Goal: Communication & Community: Answer question/provide support

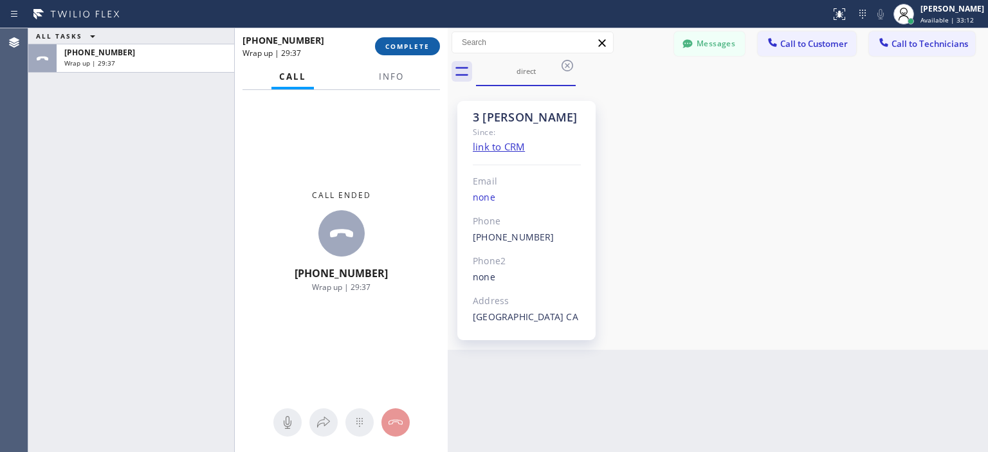
scroll to position [5393, 0]
click at [394, 44] on span "COMPLETE" at bounding box center [407, 46] width 44 height 9
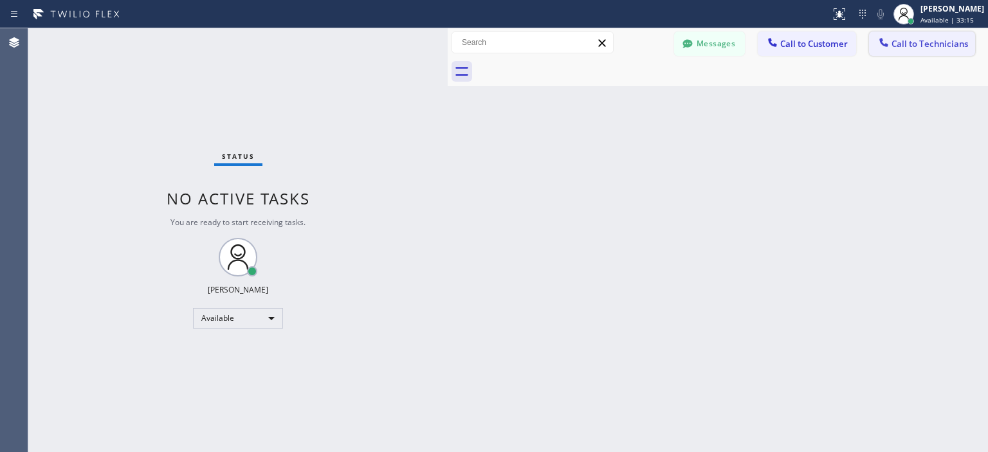
click at [921, 43] on span "Call to Technicians" at bounding box center [929, 44] width 77 height 12
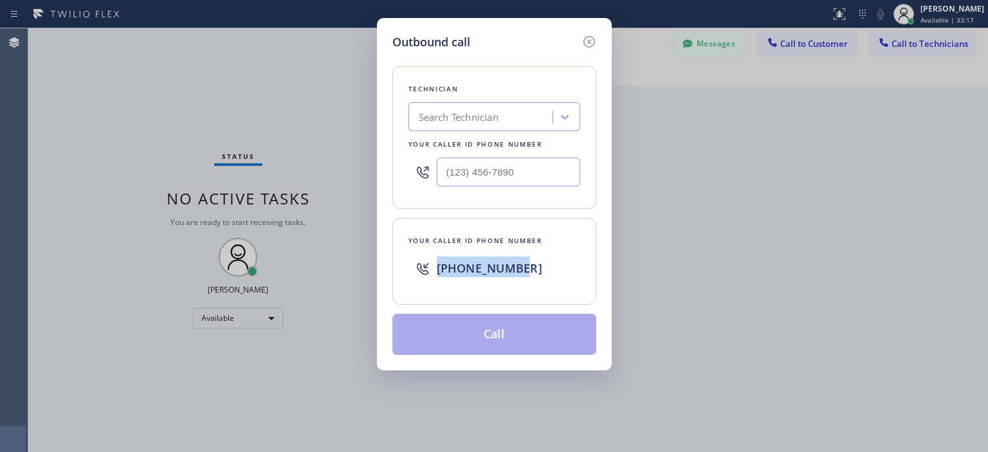
drag, startPoint x: 538, startPoint y: 268, endPoint x: 432, endPoint y: 262, distance: 105.6
click at [432, 262] on div "[PHONE_NUMBER]" at bounding box center [494, 268] width 172 height 41
copy span "[PHONE_NUMBER]"
click at [586, 39] on icon at bounding box center [588, 41] width 15 height 15
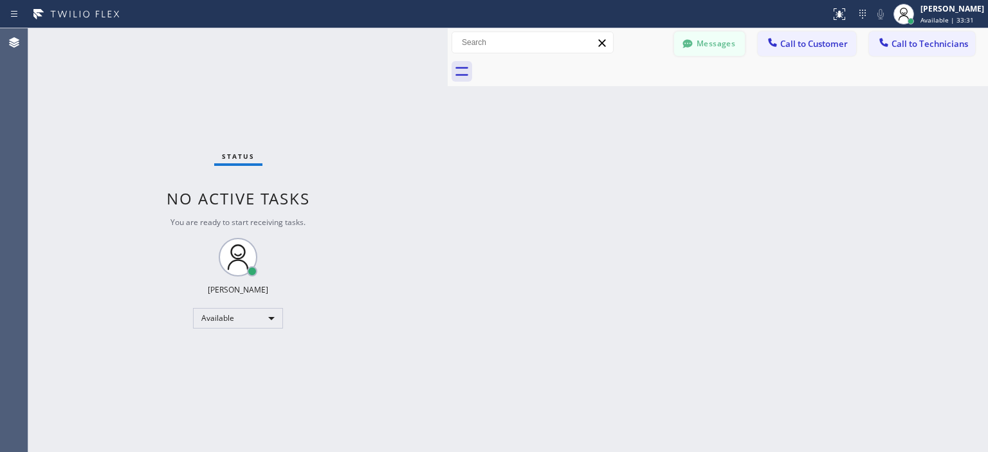
click at [730, 35] on button "Messages" at bounding box center [709, 44] width 71 height 24
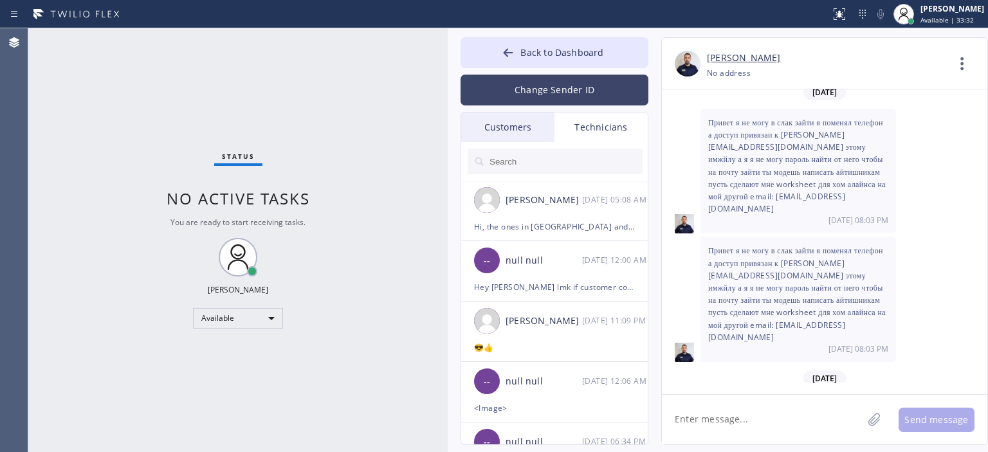
click at [562, 80] on button "Change Sender ID" at bounding box center [554, 90] width 188 height 31
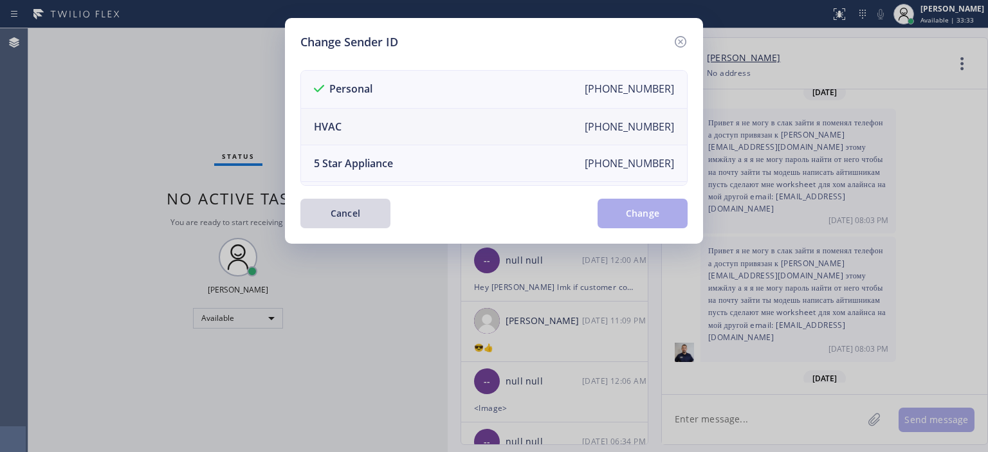
scroll to position [150, 0]
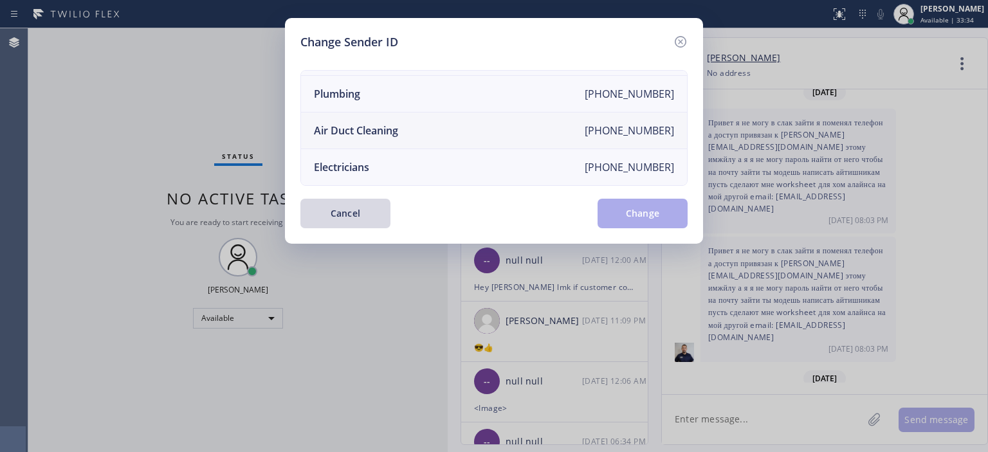
click at [422, 119] on li "Air Duct Cleaning [PHONE_NUMBER]" at bounding box center [494, 131] width 386 height 37
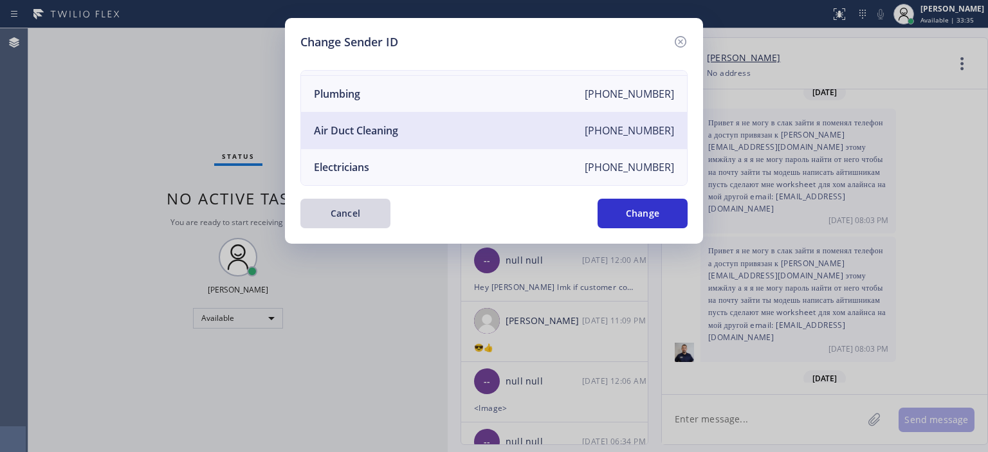
click at [649, 206] on button "Change" at bounding box center [642, 214] width 90 height 30
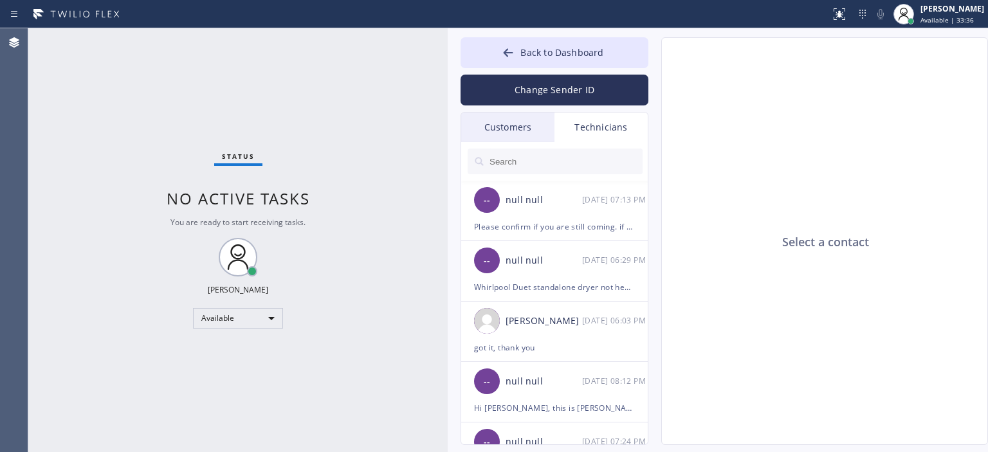
click at [507, 127] on div "Customers" at bounding box center [507, 128] width 93 height 30
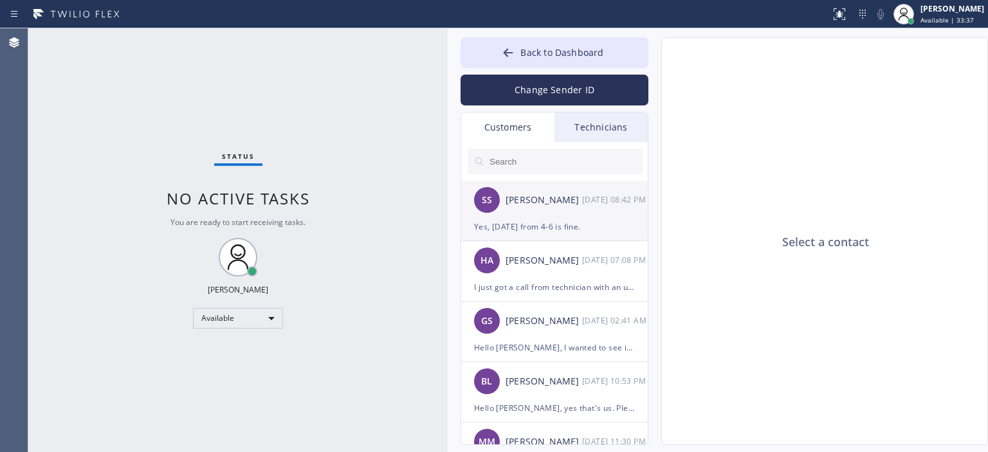
click at [561, 205] on div "[PERSON_NAME]" at bounding box center [543, 200] width 77 height 15
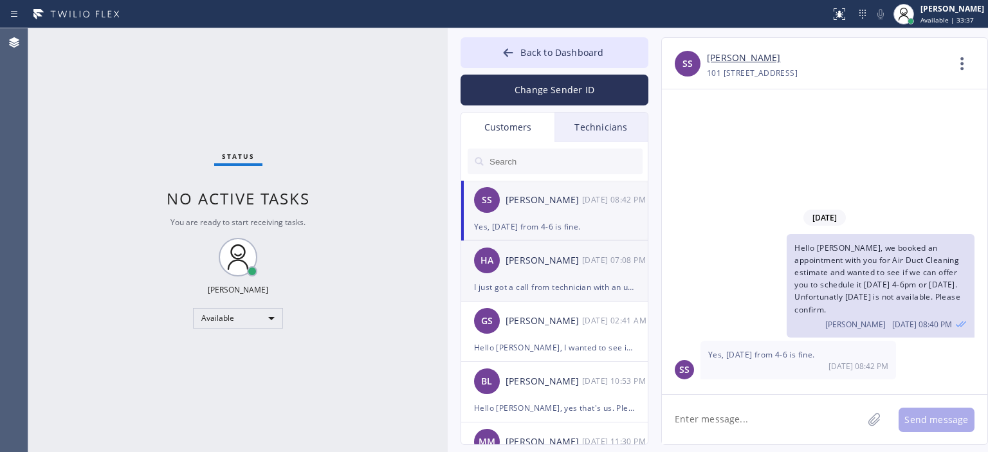
click at [557, 264] on div "[PERSON_NAME]" at bounding box center [543, 260] width 77 height 15
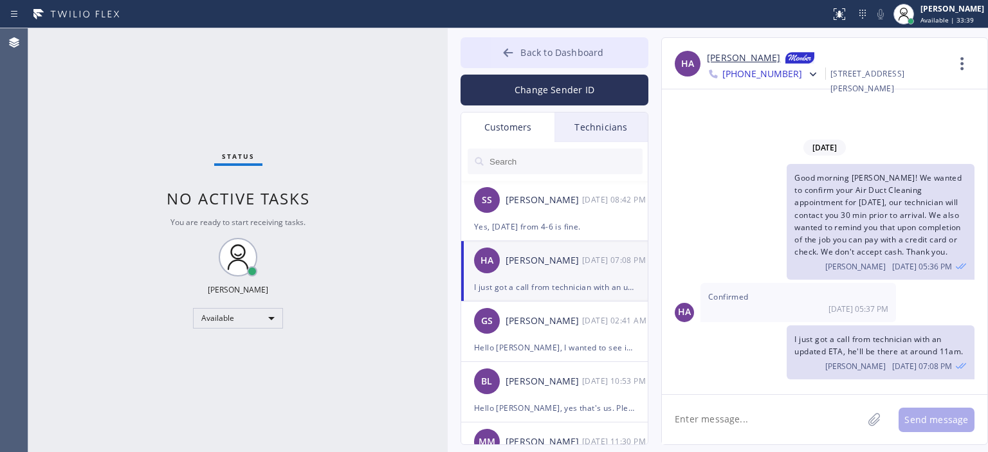
click at [494, 56] on button "Back to Dashboard" at bounding box center [554, 52] width 188 height 31
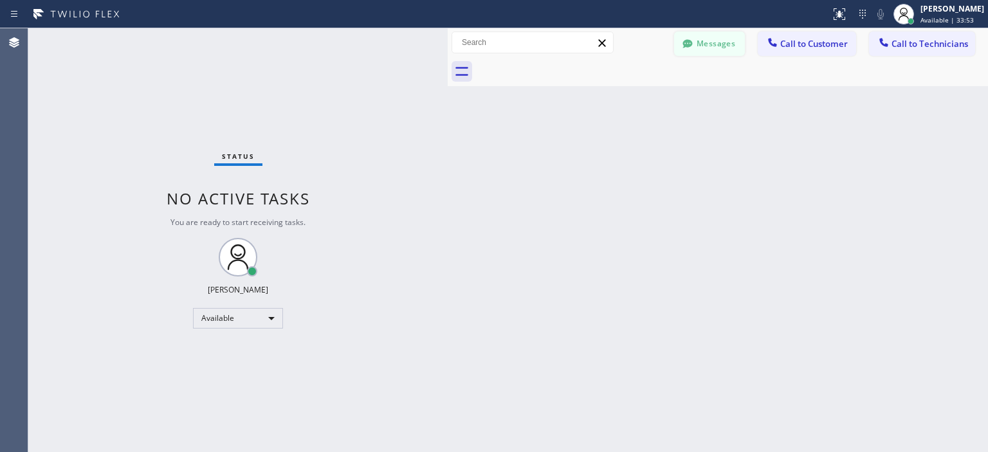
click at [721, 44] on button "Messages" at bounding box center [709, 44] width 71 height 24
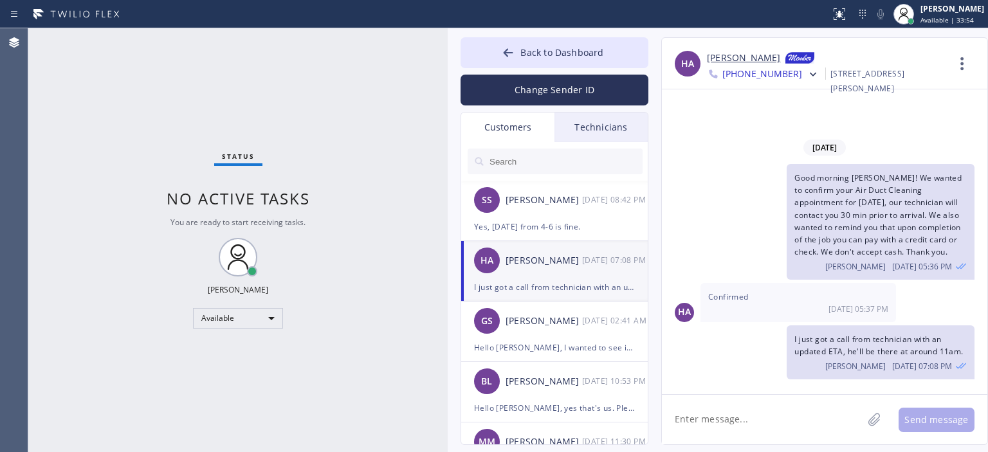
click at [520, 160] on input "text" at bounding box center [565, 162] width 154 height 26
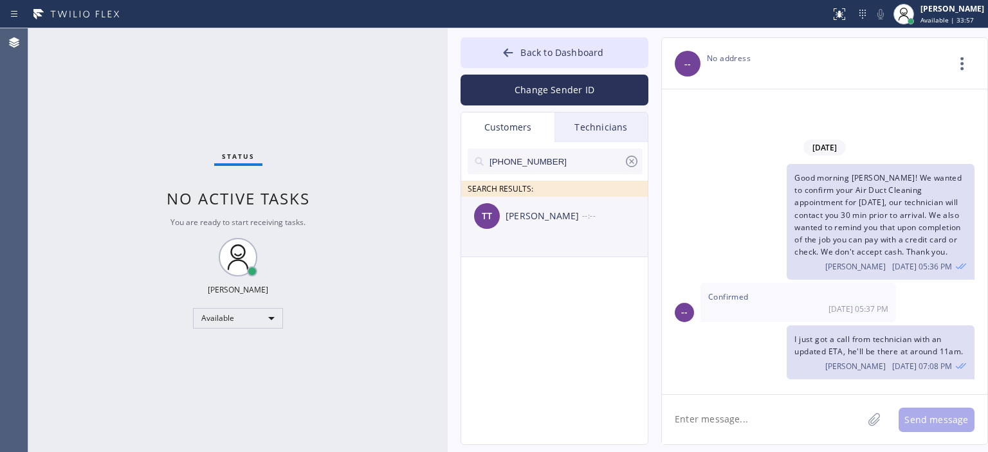
click at [570, 215] on div "[PERSON_NAME]" at bounding box center [543, 216] width 77 height 15
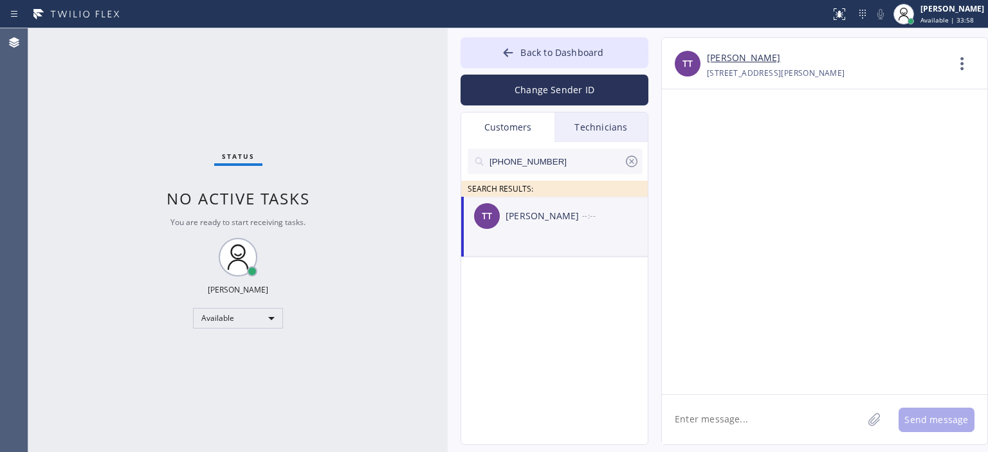
click at [692, 422] on textarea at bounding box center [762, 420] width 201 height 50
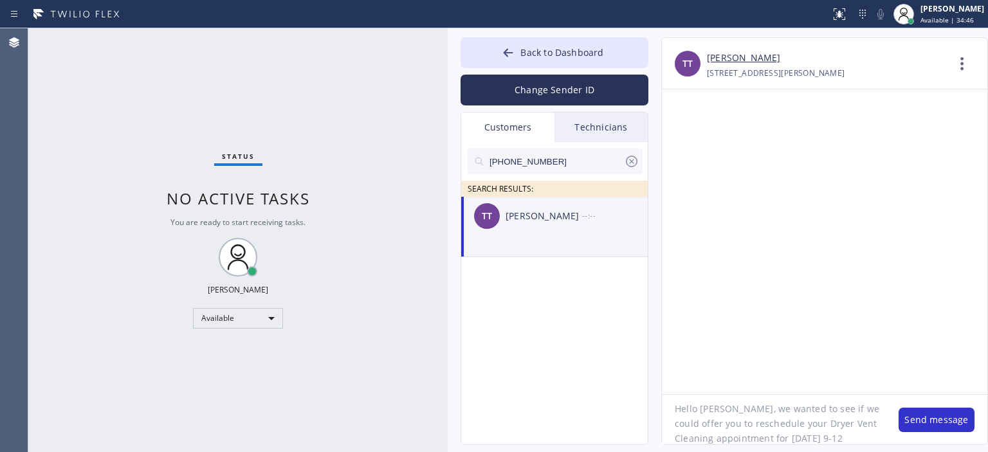
scroll to position [12, 0]
drag, startPoint x: 864, startPoint y: 436, endPoint x: 906, endPoint y: 449, distance: 43.9
click at [864, 436] on textarea "Hello [PERSON_NAME], we wanted to see if we could offer you to reschedule your …" at bounding box center [774, 420] width 224 height 50
click at [772, 426] on textarea "Hello [PERSON_NAME], we wanted to see if we could offer you to reschedule your …" at bounding box center [774, 420] width 224 height 50
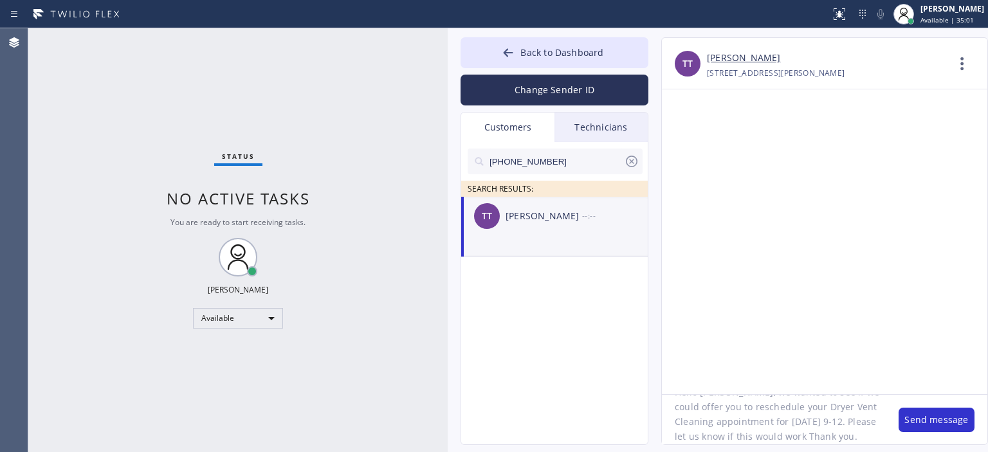
click at [770, 426] on textarea "Hello [PERSON_NAME], we wanted to see if we could offer you to reschedule your …" at bounding box center [774, 420] width 224 height 50
type textarea "Hello [PERSON_NAME], we wanted to see if we could offer you to reschedule your …"
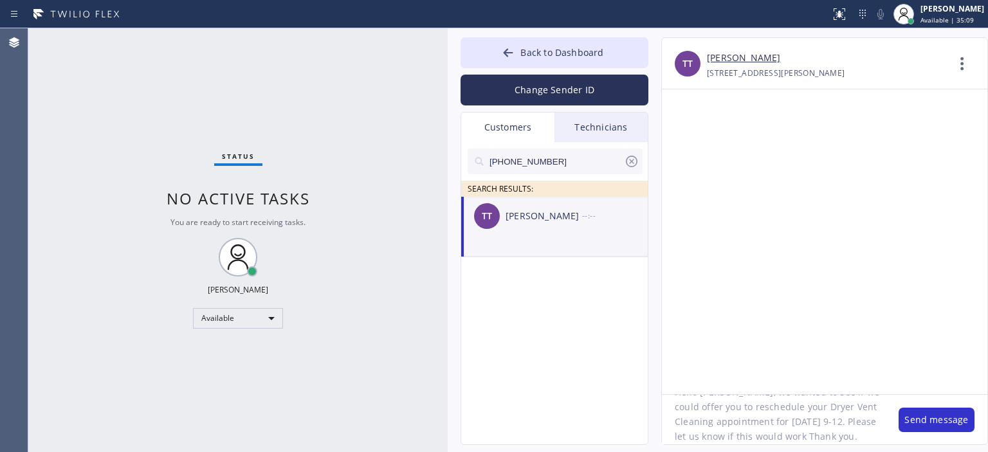
click at [718, 429] on textarea "Hello [PERSON_NAME], we wanted to see if we could offer you to reschedule your …" at bounding box center [774, 420] width 224 height 50
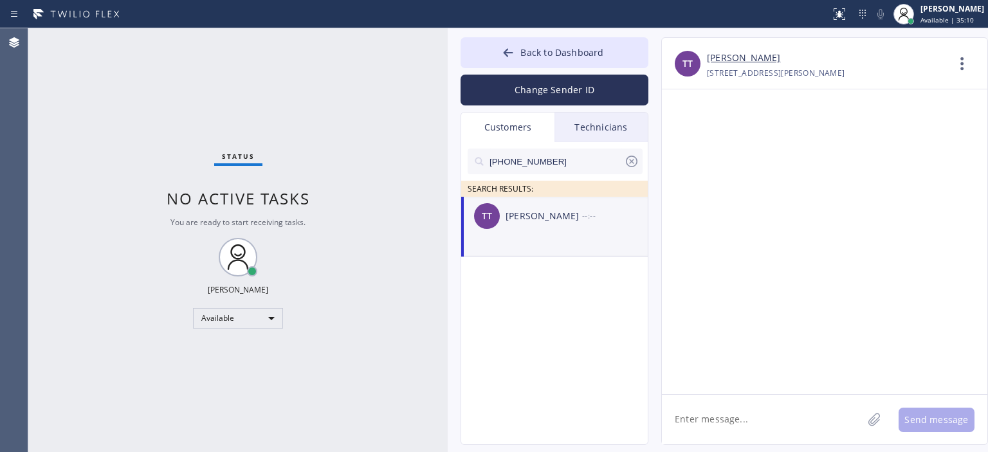
scroll to position [0, 0]
paste textarea "Hello [PERSON_NAME], we wanted to see if we could offer you to reschedule your …"
type textarea "Hello [PERSON_NAME], we wanted to see if we could offer you to reschedule your …"
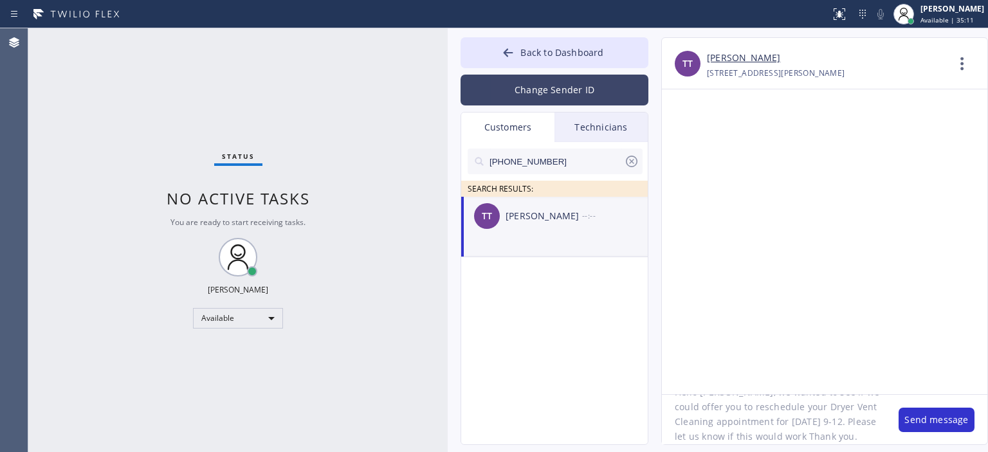
click at [574, 91] on button "Change Sender ID" at bounding box center [554, 90] width 188 height 31
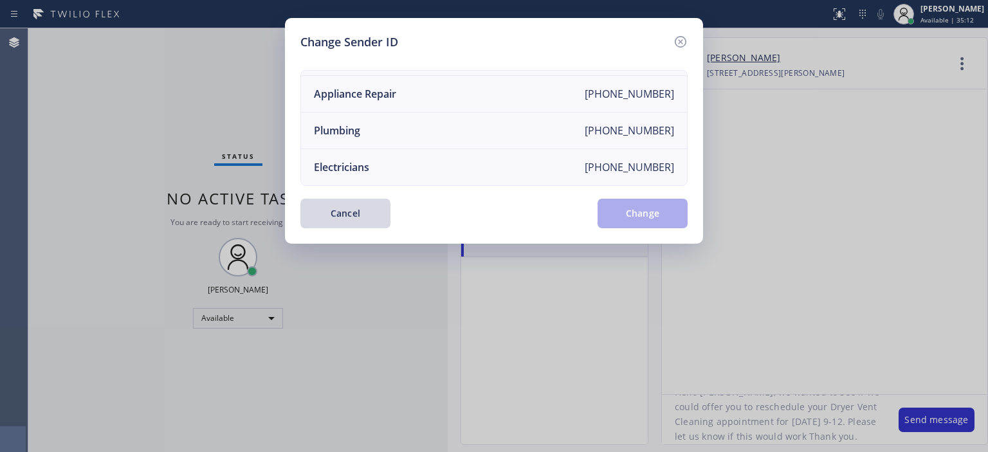
scroll to position [0, 0]
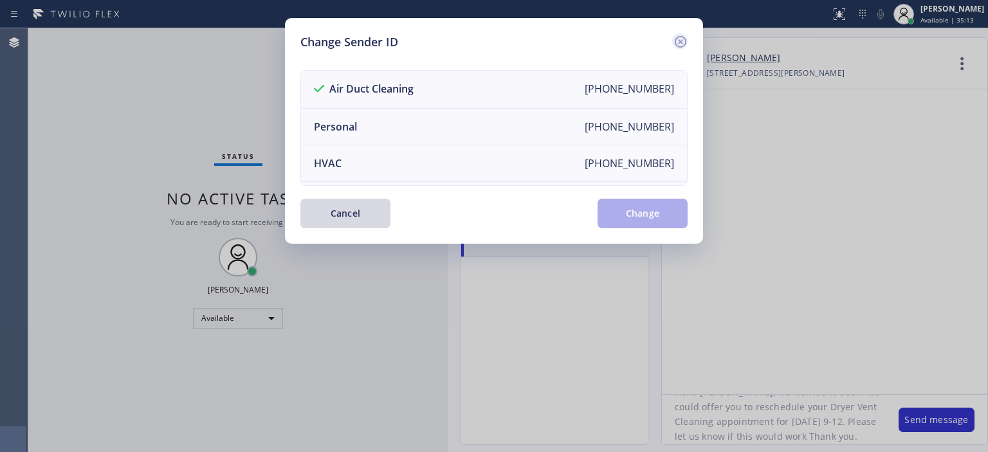
click at [683, 46] on icon at bounding box center [680, 42] width 12 height 12
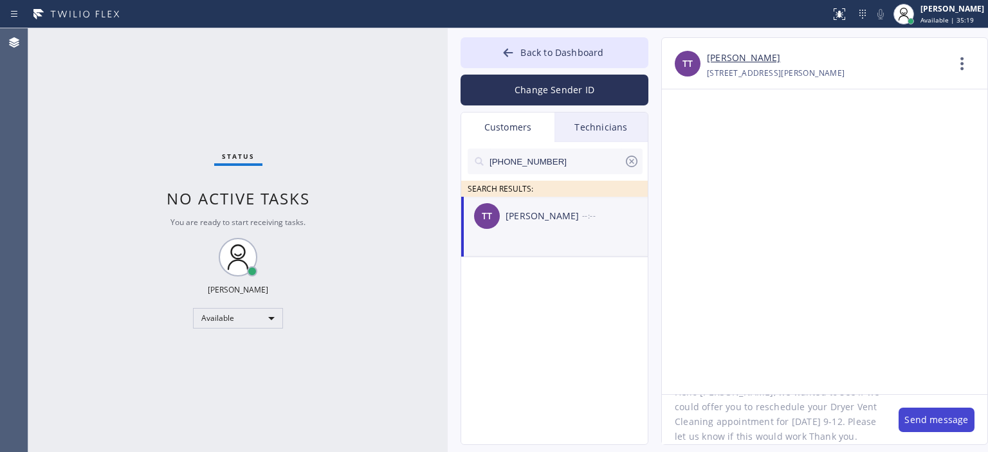
click at [931, 416] on button "Send message" at bounding box center [936, 420] width 76 height 24
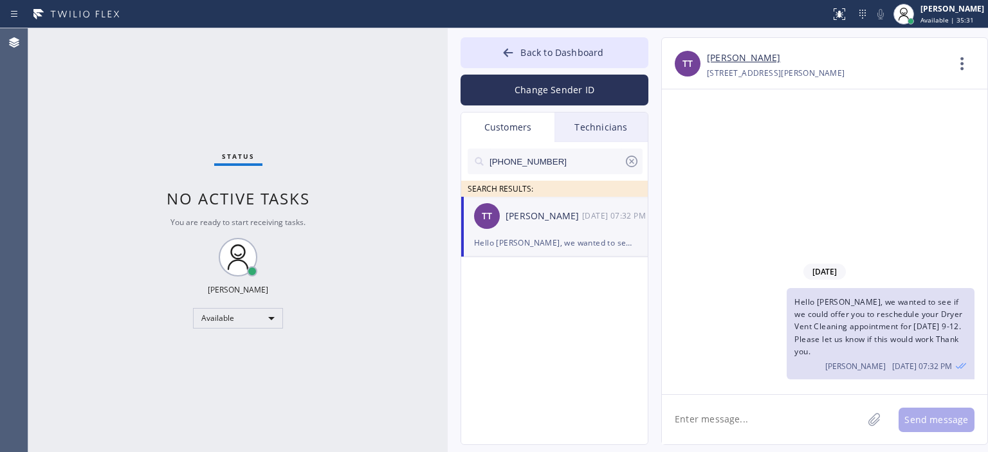
click at [78, 174] on div "Status No active tasks You are ready to start receiving tasks. [PERSON_NAME] Av…" at bounding box center [237, 240] width 419 height 424
click at [255, 323] on div "Available" at bounding box center [238, 318] width 90 height 21
click at [253, 341] on li "Offline" at bounding box center [237, 335] width 87 height 15
click at [352, 302] on div "Status No active tasks You are ready to start receiving tasks. [PERSON_NAME] Av…" at bounding box center [237, 240] width 419 height 424
drag, startPoint x: 98, startPoint y: 132, endPoint x: 294, endPoint y: 4, distance: 234.0
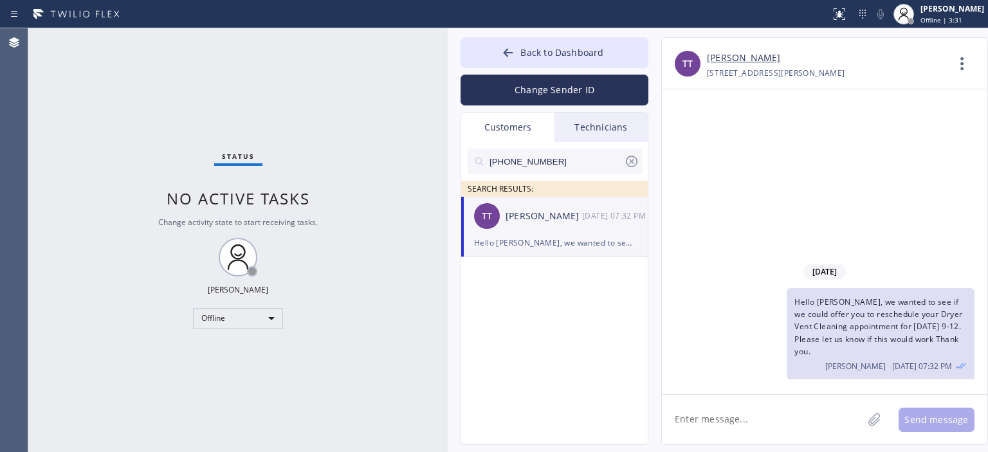
click at [98, 132] on div "Status No active tasks Change activity state to start receiving tasks. [PERSON_…" at bounding box center [237, 240] width 419 height 424
click at [630, 163] on icon at bounding box center [631, 161] width 15 height 15
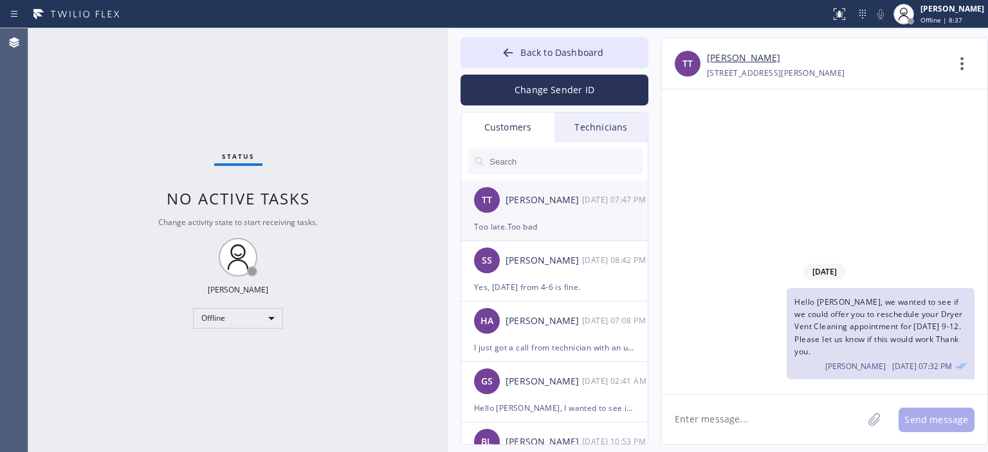
click at [565, 218] on div "TT [PERSON_NAME] [DATE] 07:47 PM" at bounding box center [555, 200] width 188 height 39
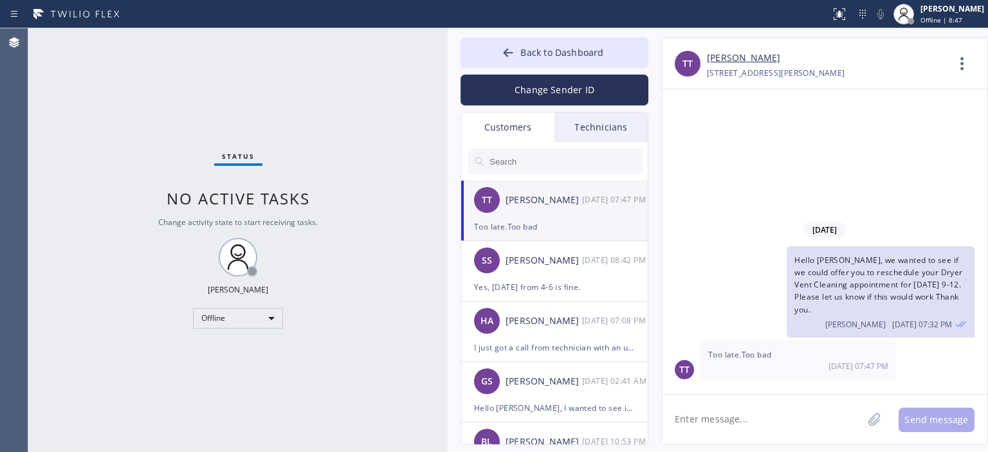
click at [723, 59] on link "[PERSON_NAME]" at bounding box center [743, 58] width 73 height 15
click at [565, 156] on input "text" at bounding box center [565, 162] width 154 height 26
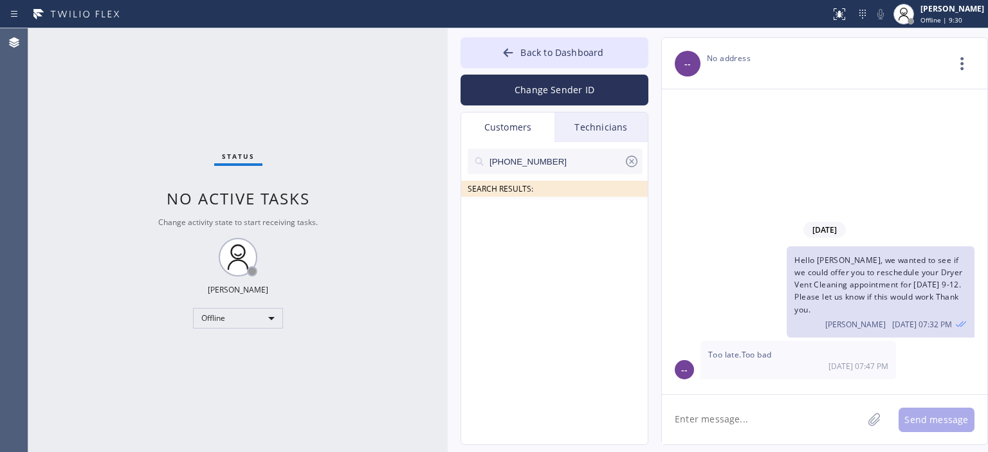
click at [564, 160] on input "[PHONE_NUMBER]" at bounding box center [556, 162] width 136 height 26
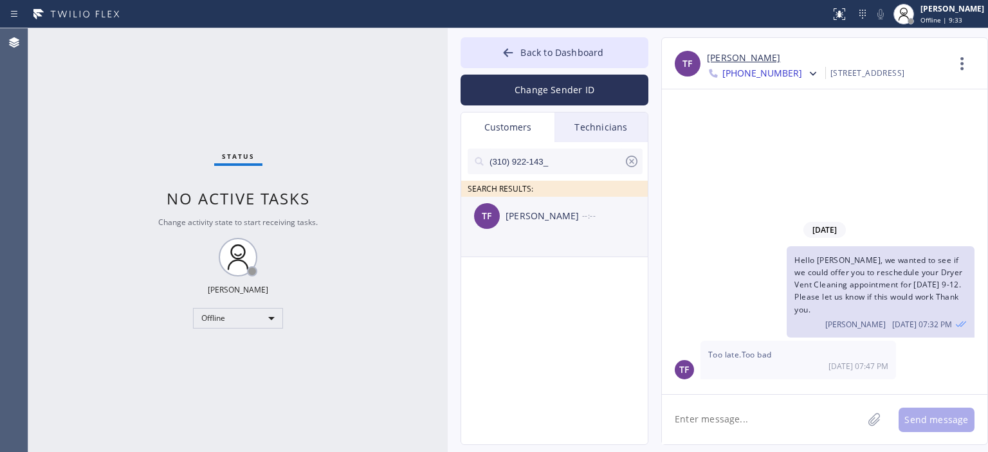
click at [564, 213] on div "[PERSON_NAME]" at bounding box center [543, 216] width 77 height 15
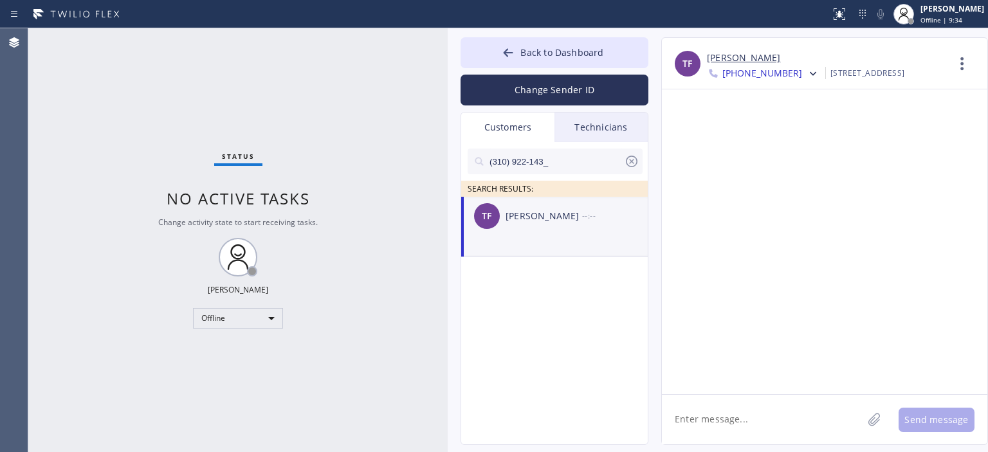
click at [748, 421] on textarea at bounding box center [762, 420] width 201 height 50
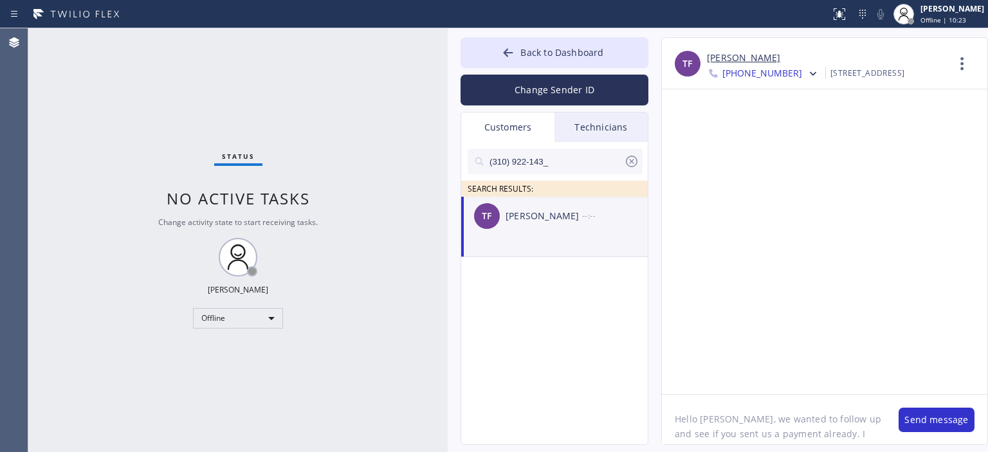
click at [731, 421] on textarea "Hello [PERSON_NAME], we wanted to follow up and see if you sent us a payment al…" at bounding box center [774, 420] width 224 height 50
click at [730, 432] on textarea "Hello [PERSON_NAME], I wasn't able to reach you over the phone.we wanted to fol…" at bounding box center [774, 420] width 224 height 50
click at [867, 423] on textarea "Hello [PERSON_NAME], I wasn't able to reach you over the phone. We wanted to fo…" at bounding box center [774, 420] width 224 height 50
click at [864, 424] on textarea "Hello [PERSON_NAME], I wasn't able to reach you over the phone. We wanted to fo…" at bounding box center [774, 420] width 224 height 50
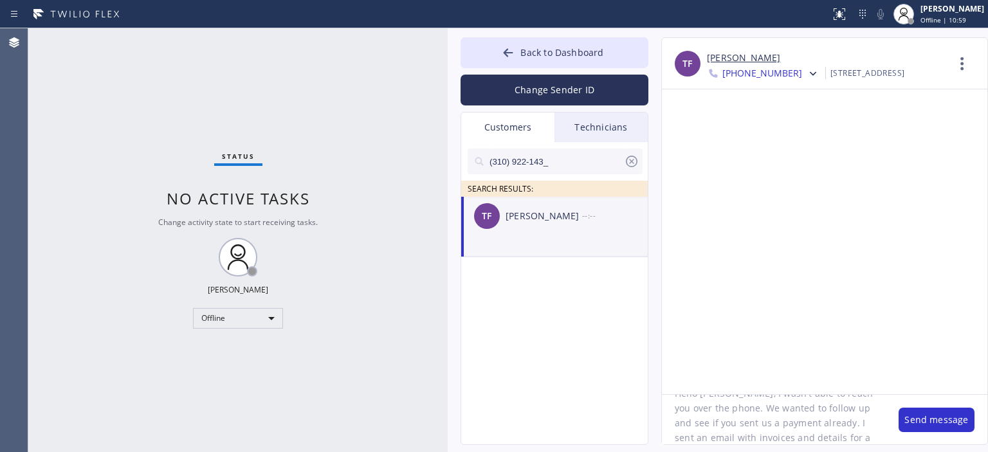
scroll to position [41, 0]
click at [779, 419] on textarea "Hello [PERSON_NAME], I wasn't able to reach you over the phone. We wanted to fo…" at bounding box center [774, 420] width 224 height 50
type textarea "Hello [PERSON_NAME], I wasn't able to reach you over the phone. We wanted to fo…"
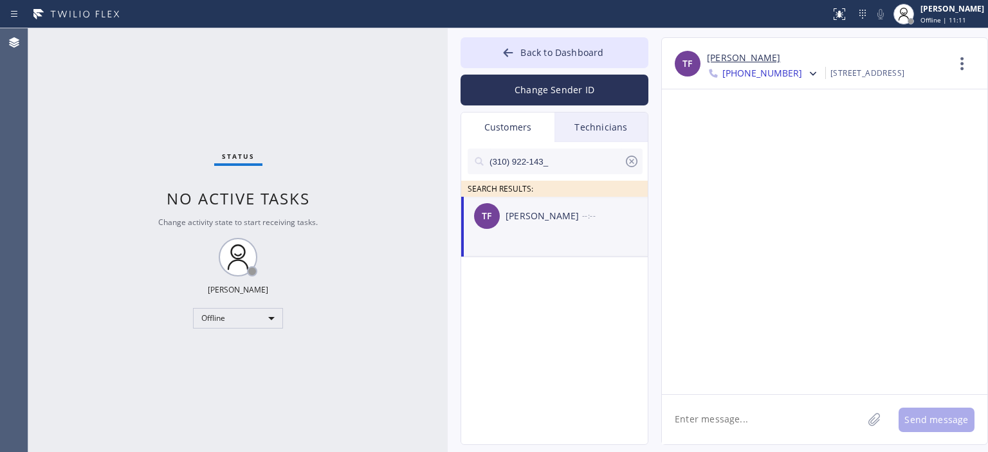
scroll to position [0, 0]
paste textarea "Hello [PERSON_NAME], I wasn't able to reach you over the phone. We wanted to fo…"
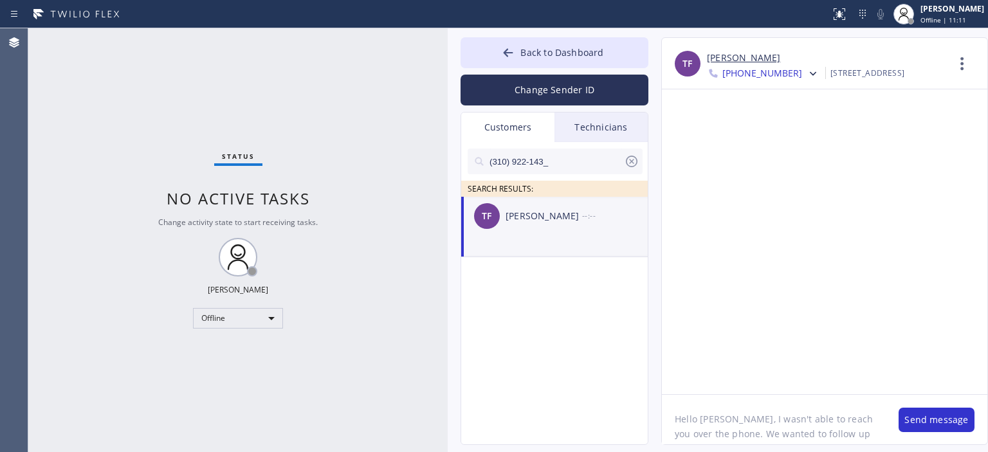
scroll to position [41, 0]
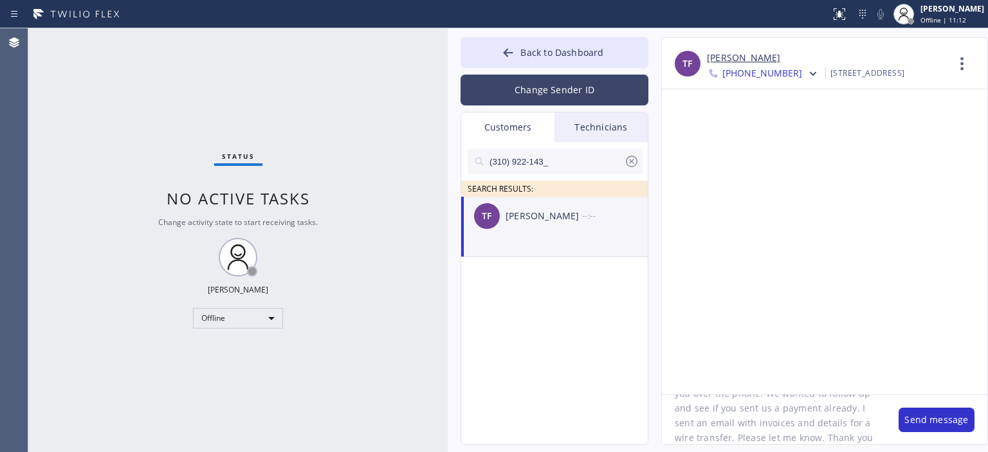
type textarea "Hello [PERSON_NAME], I wasn't able to reach you over the phone. We wanted to fo…"
click at [565, 92] on button "Change Sender ID" at bounding box center [554, 90] width 188 height 31
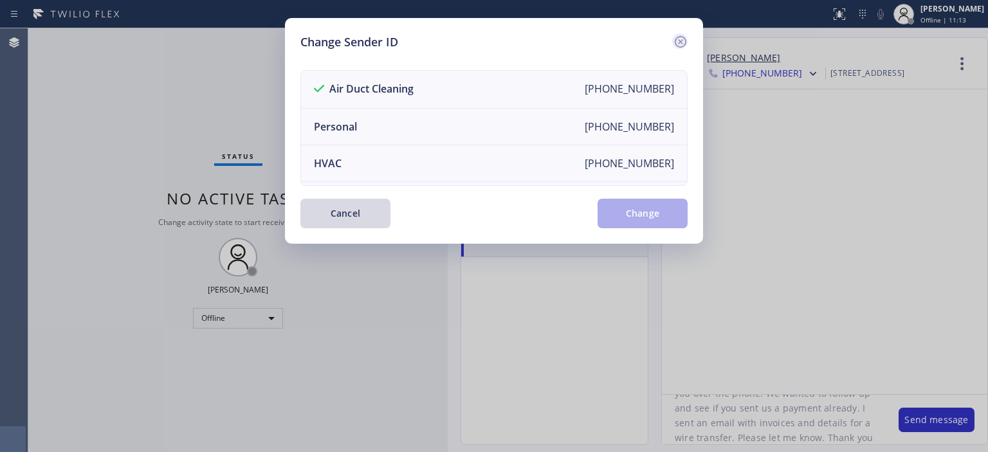
click at [678, 42] on icon at bounding box center [680, 41] width 15 height 15
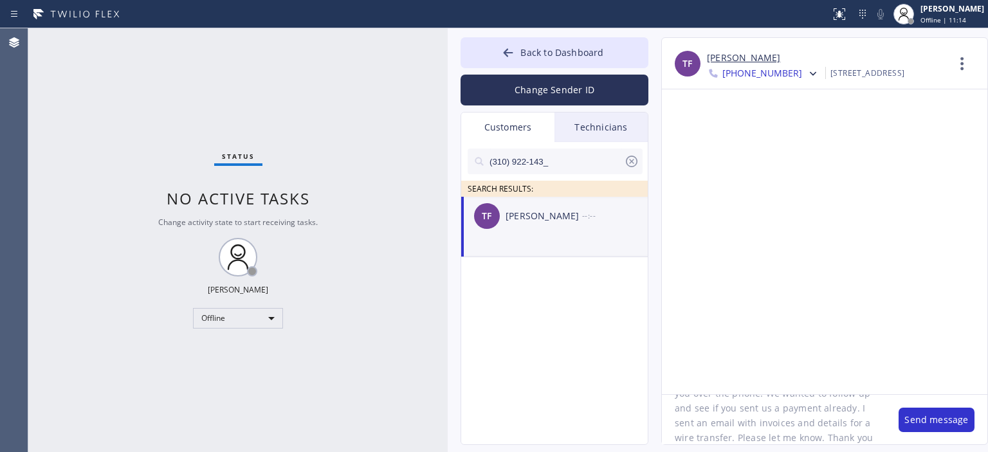
click at [828, 439] on textarea "Hello [PERSON_NAME], I wasn't able to reach you over the phone. We wanted to fo…" at bounding box center [774, 420] width 224 height 50
click at [936, 419] on button "Send message" at bounding box center [936, 420] width 76 height 24
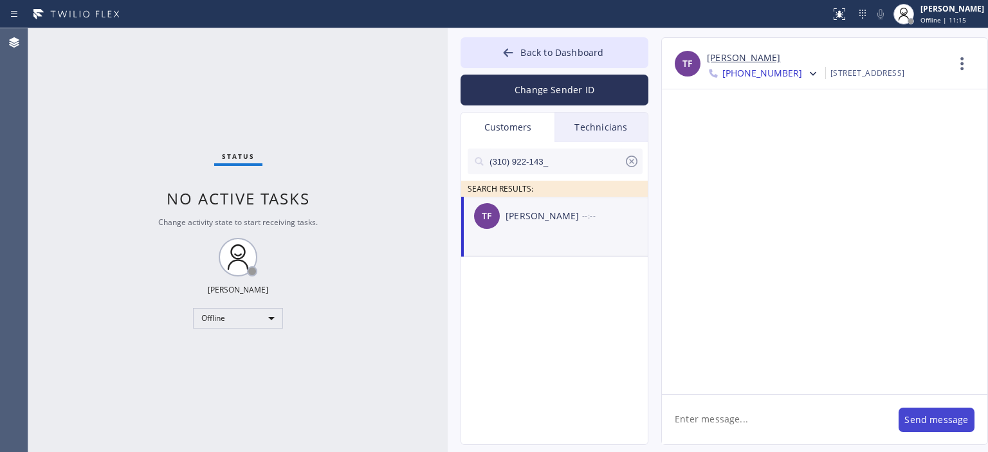
scroll to position [0, 0]
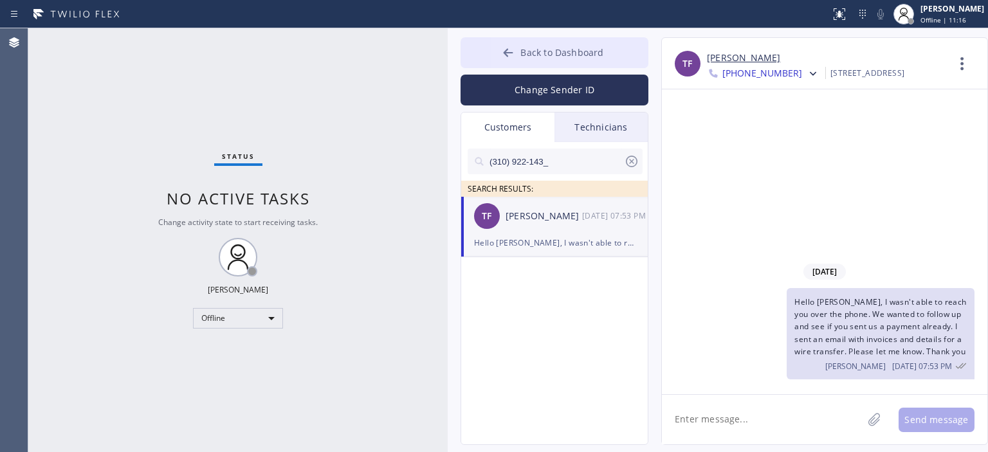
click at [518, 46] on button "Back to Dashboard" at bounding box center [554, 52] width 188 height 31
